Goal: Task Accomplishment & Management: Manage account settings

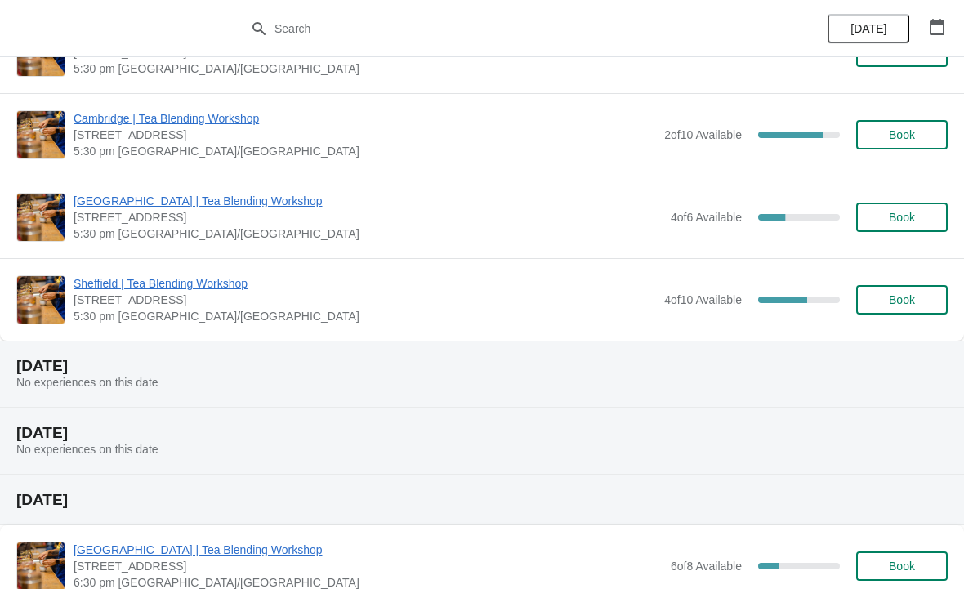
scroll to position [1622, 0]
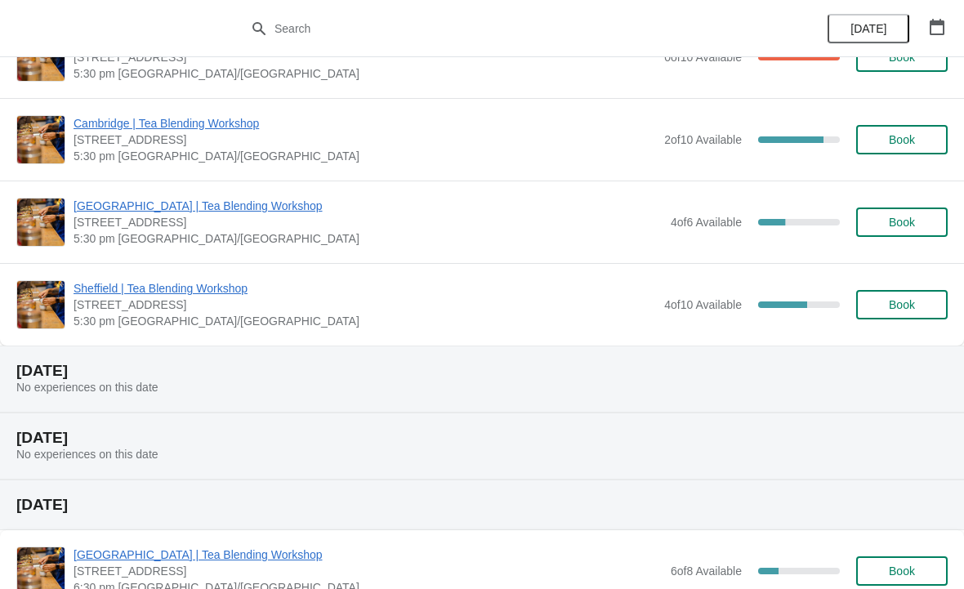
click at [218, 281] on span "Sheffield | Tea Blending Workshop" at bounding box center [365, 288] width 583 height 16
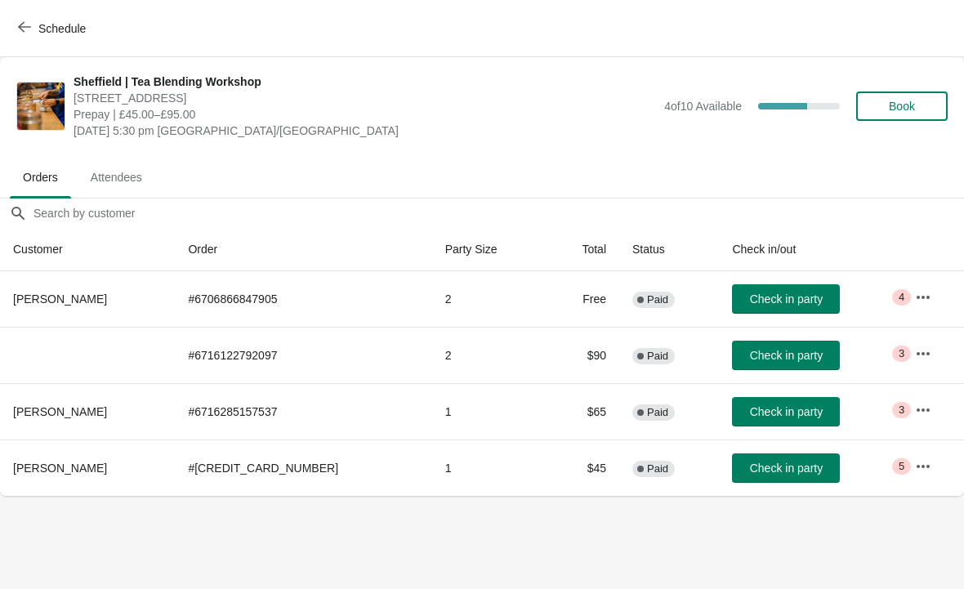
click at [29, 25] on icon "button" at bounding box center [24, 26] width 13 height 13
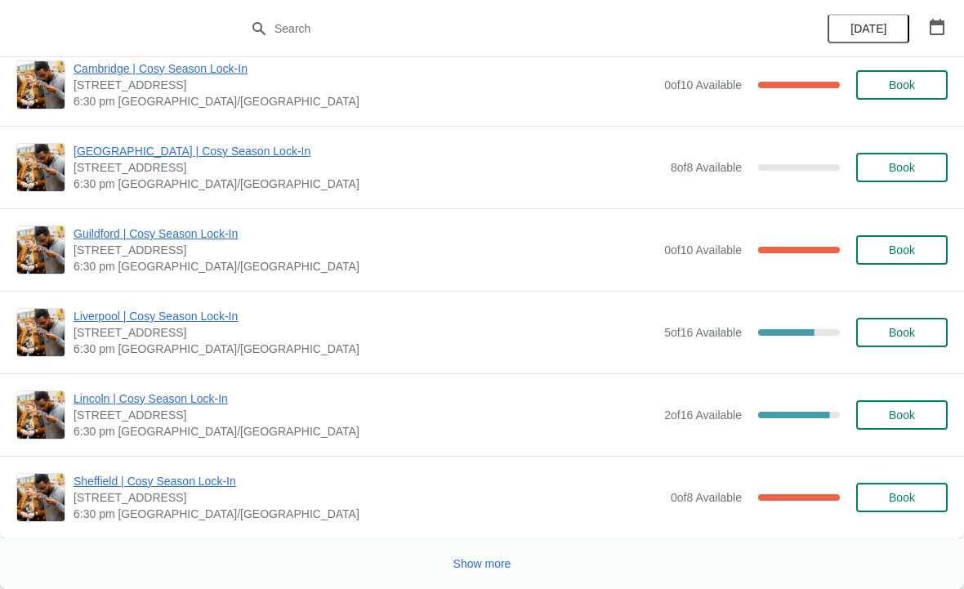
scroll to position [3726, 0]
click at [210, 479] on span "Sheffield | Cosy Season Lock-In" at bounding box center [368, 481] width 589 height 16
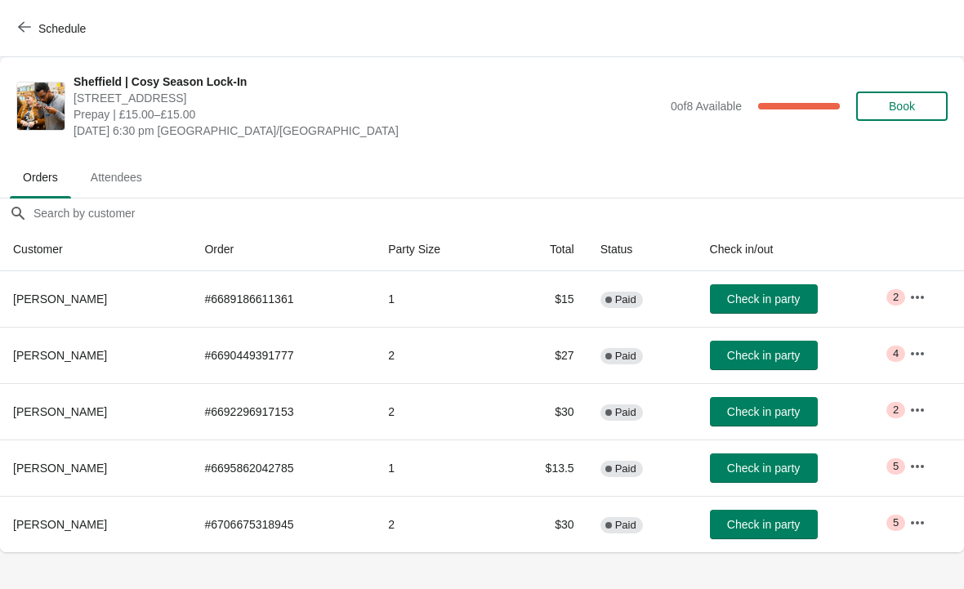
click at [38, 25] on span "Schedule" at bounding box center [61, 28] width 47 height 13
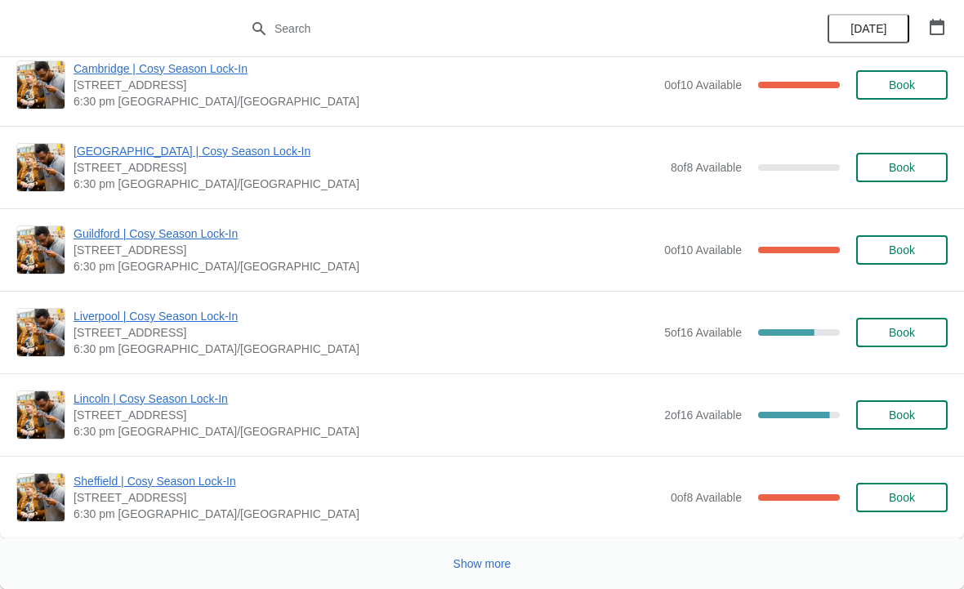
scroll to position [3726, 0]
click at [499, 561] on span "Show more" at bounding box center [483, 563] width 58 height 13
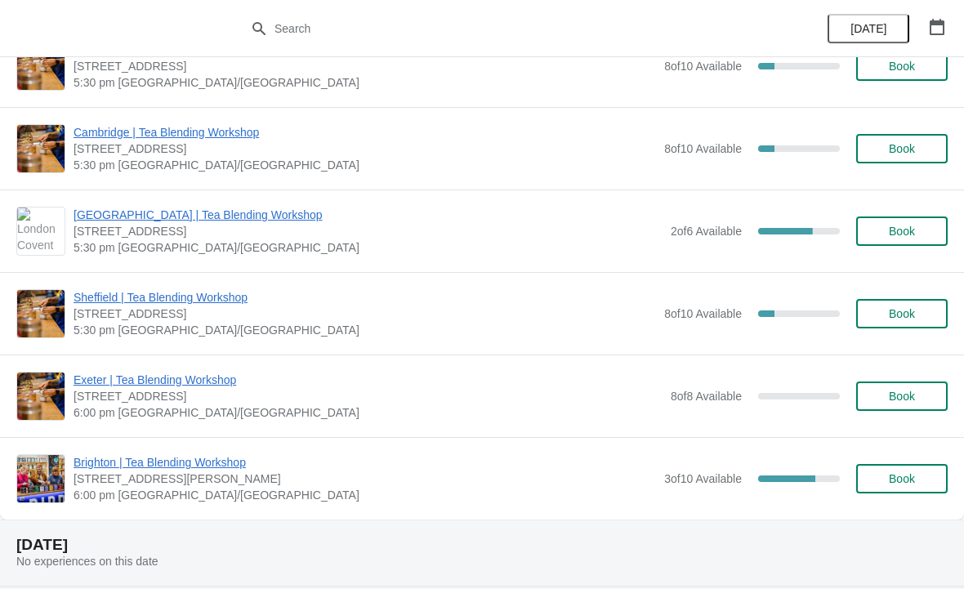
scroll to position [5397, 0]
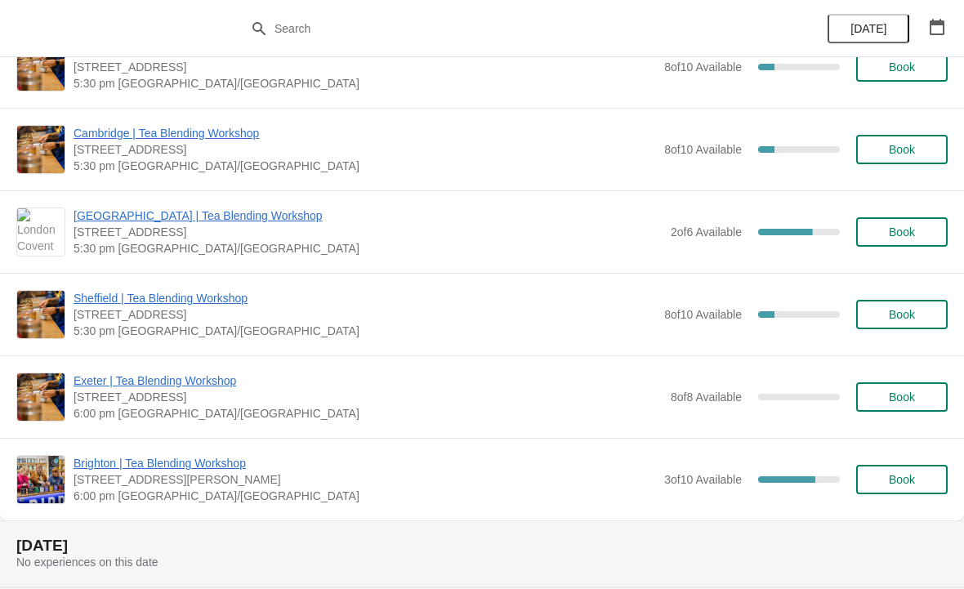
click at [230, 284] on div "[GEOGRAPHIC_DATA] | Tea Blending Workshop [STREET_ADDRESS] 5:30 pm [GEOGRAPHIC_…" at bounding box center [482, 314] width 964 height 83
click at [237, 296] on span "Sheffield | Tea Blending Workshop" at bounding box center [365, 298] width 583 height 16
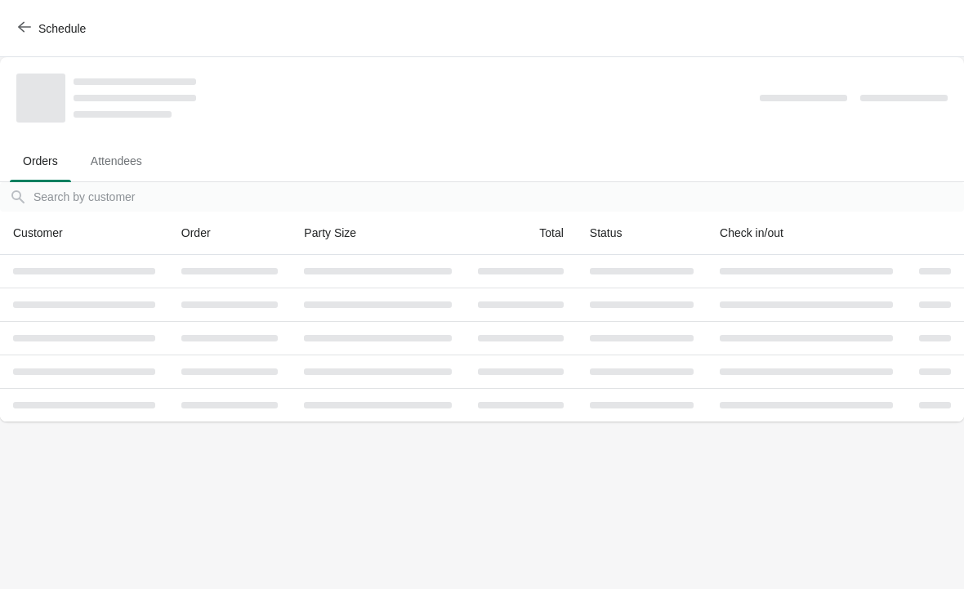
scroll to position [0, 0]
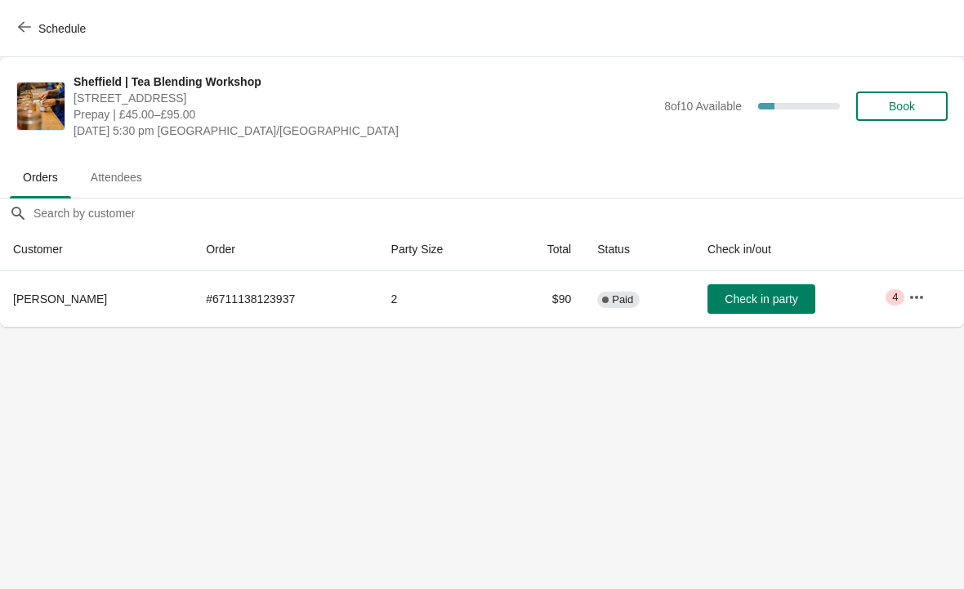
click at [215, 83] on span "Sheffield | Tea Blending Workshop" at bounding box center [365, 82] width 583 height 16
click at [133, 187] on span "Attendees" at bounding box center [117, 177] width 78 height 29
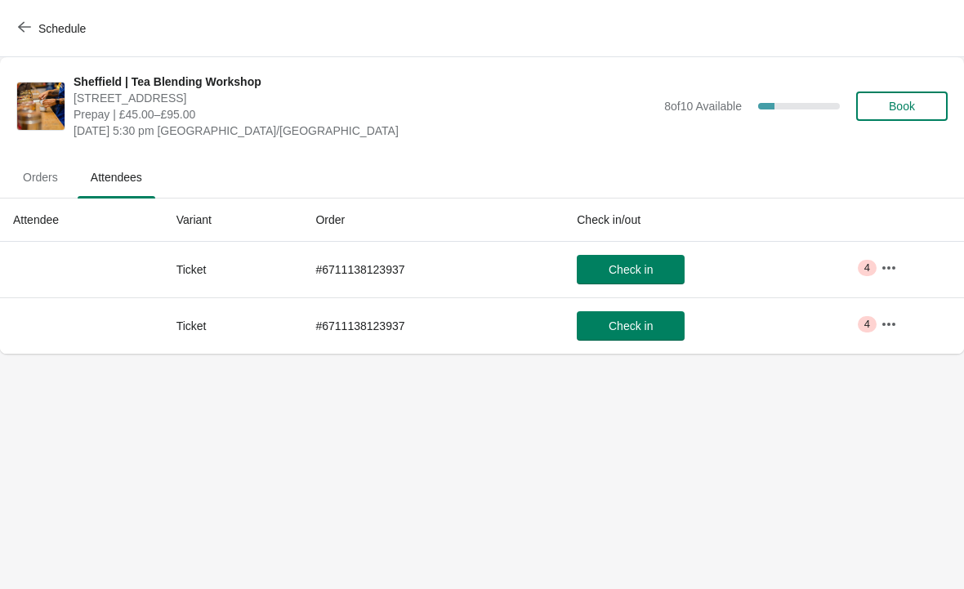
click at [50, 181] on span "Orders" at bounding box center [40, 177] width 61 height 29
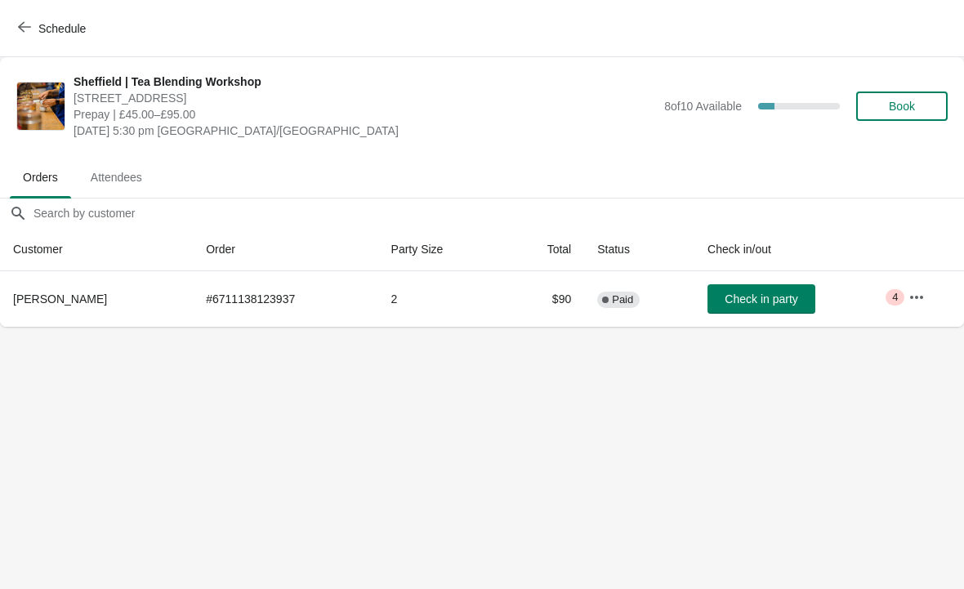
click at [21, 25] on icon "button" at bounding box center [24, 27] width 13 height 11
